Goal: Information Seeking & Learning: Learn about a topic

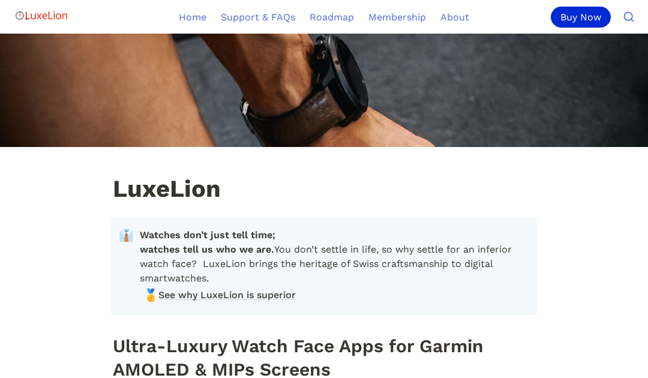
click at [586, 18] on div "Buy Now" at bounding box center [581, 17] width 60 height 21
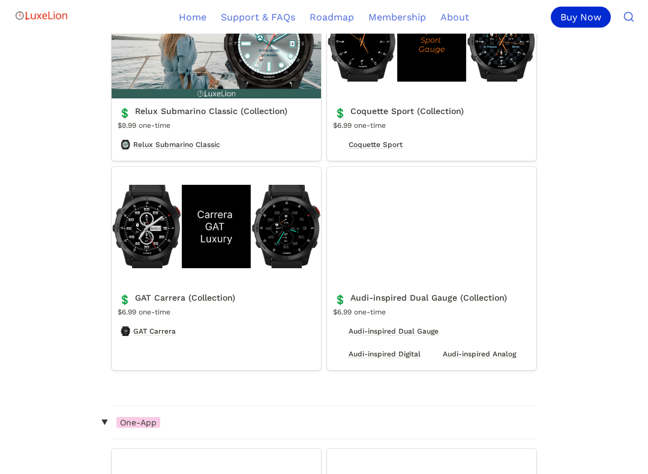
scroll to position [2530, 0]
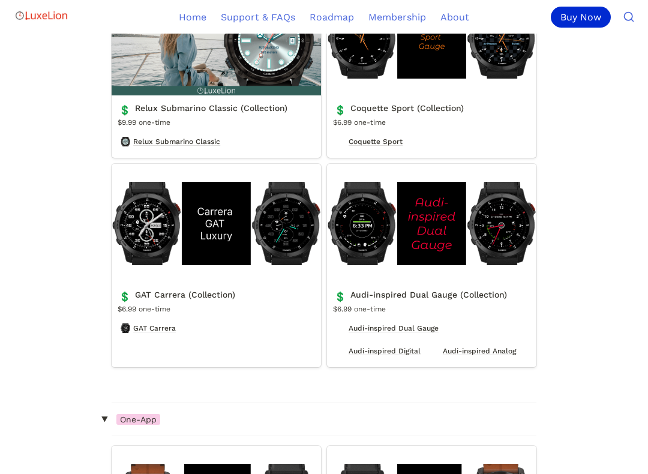
click at [583, 25] on div "Buy Now" at bounding box center [581, 17] width 60 height 21
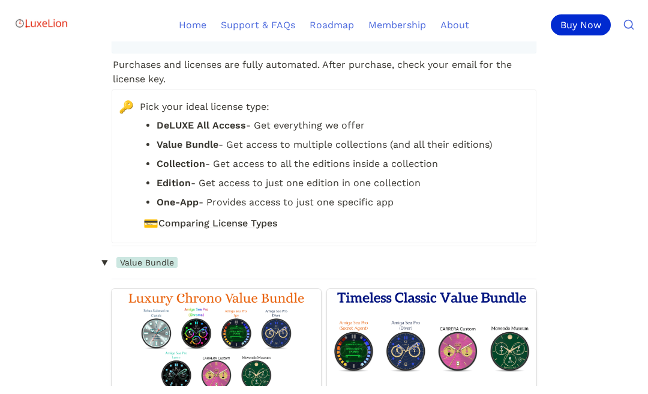
scroll to position [0, 0]
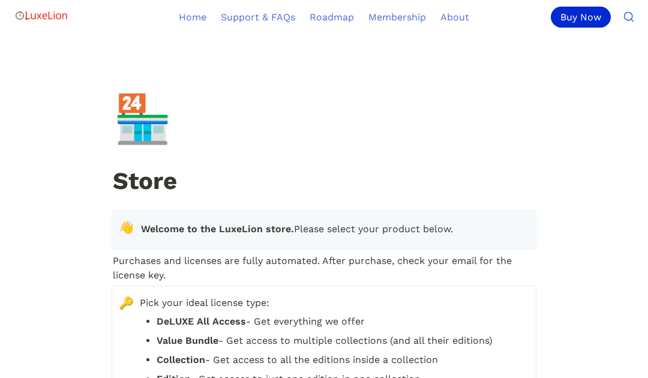
click at [253, 8] on link "Support & FAQs" at bounding box center [258, 17] width 89 height 34
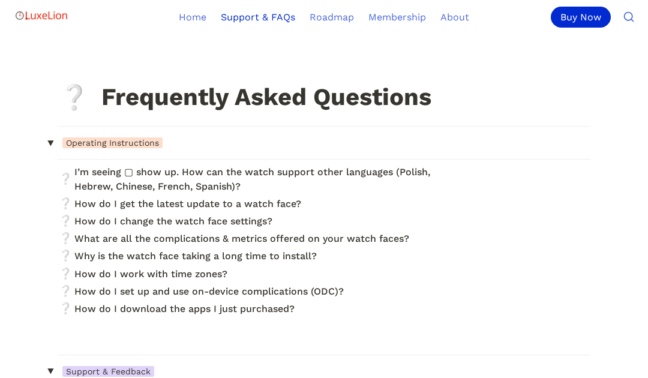
click at [92, 176] on link at bounding box center [324, 179] width 533 height 31
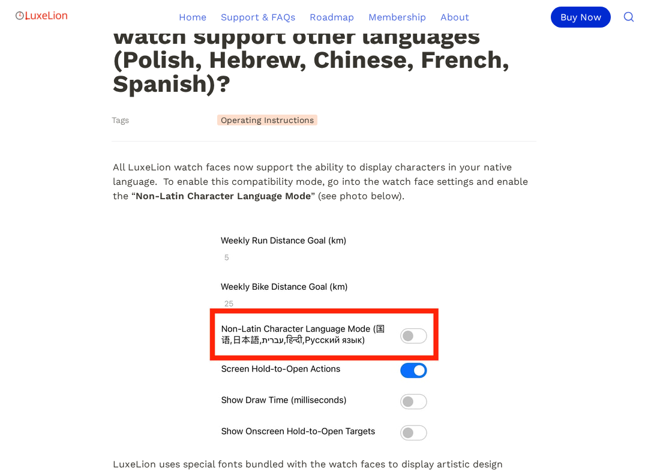
scroll to position [175, 0]
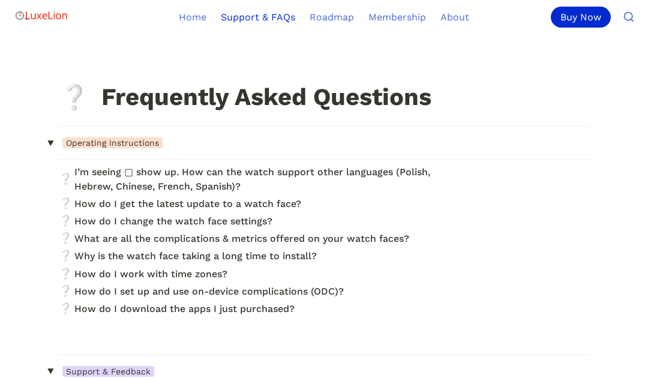
click at [591, 16] on div "Buy Now" at bounding box center [581, 17] width 60 height 21
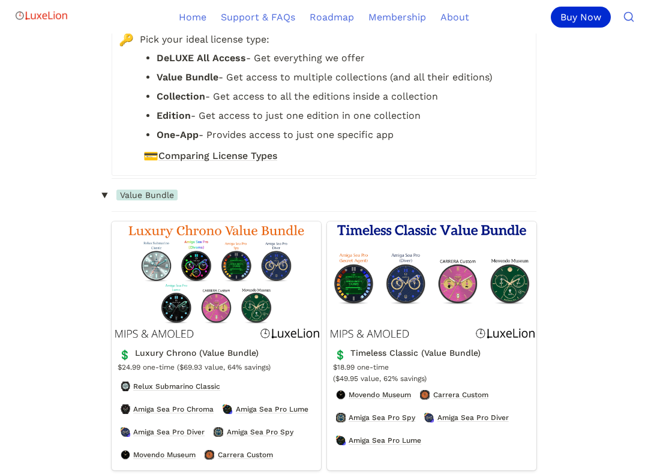
scroll to position [282, 0]
